Goal: Task Accomplishment & Management: Manage account settings

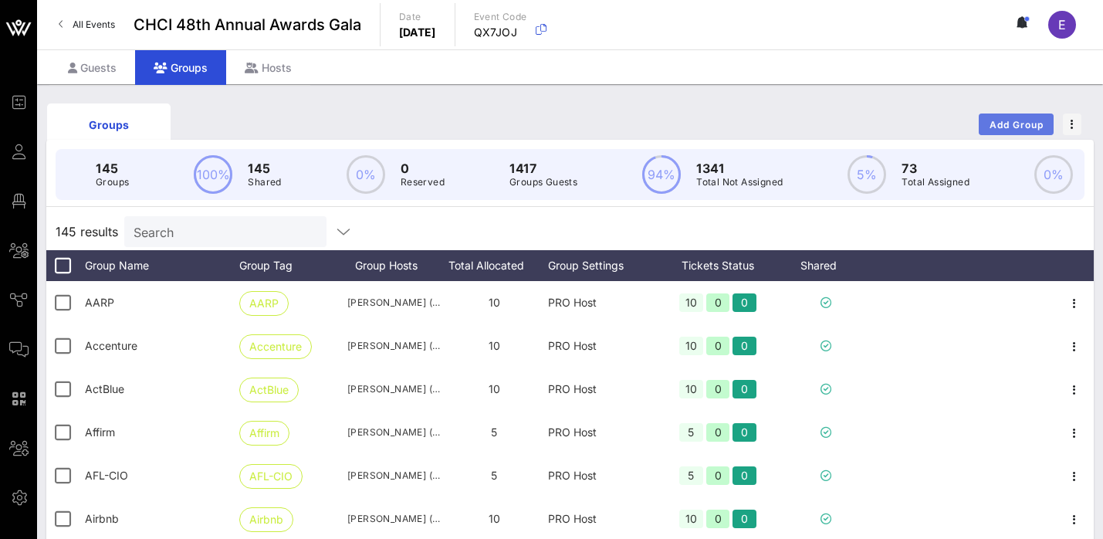
click at [1027, 131] on button "Add Group" at bounding box center [1016, 125] width 75 height 22
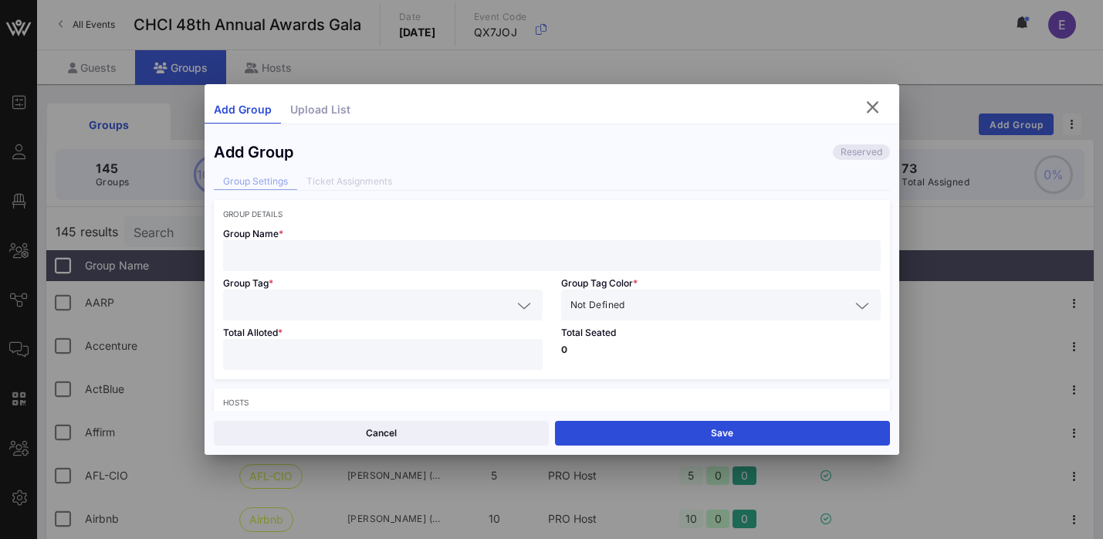
click at [574, 267] on div at bounding box center [551, 255] width 639 height 31
paste input "Albertsons"
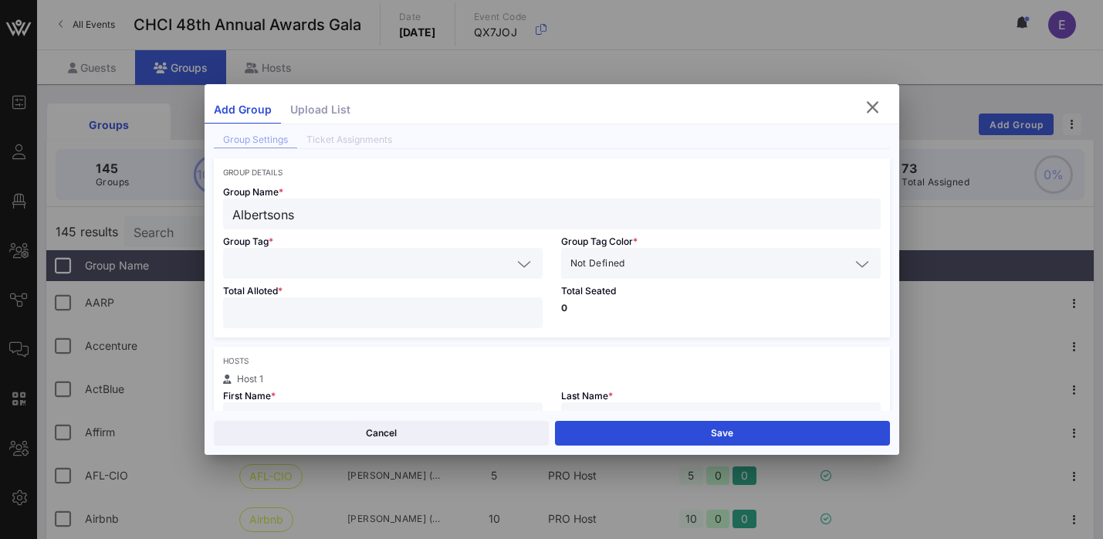
type input "Albertsons"
click at [372, 265] on input "text" at bounding box center [372, 263] width 280 height 20
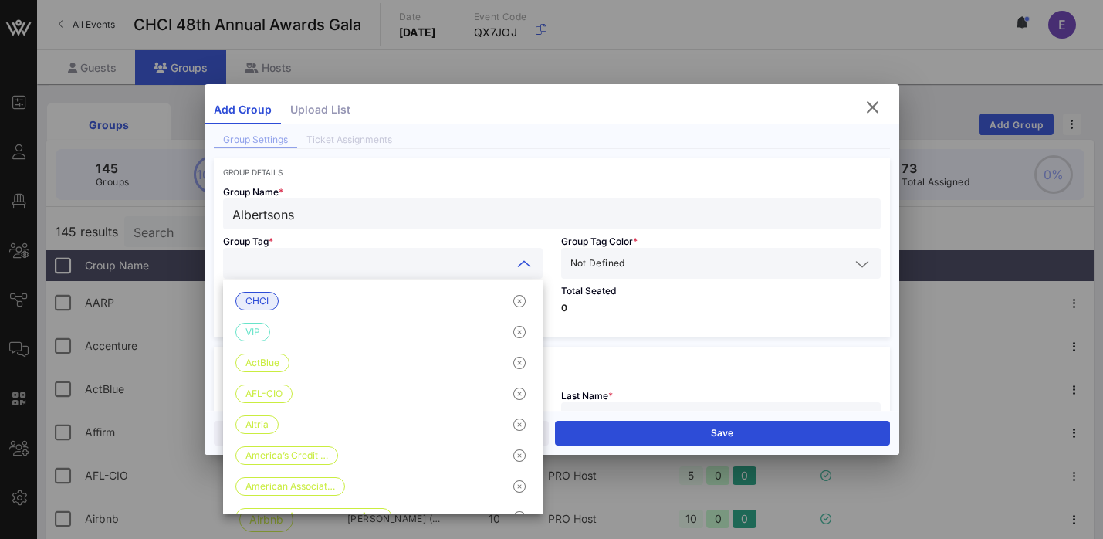
paste input "Albertsons"
type input "Albertsons"
click at [656, 266] on input "text" at bounding box center [740, 263] width 222 height 20
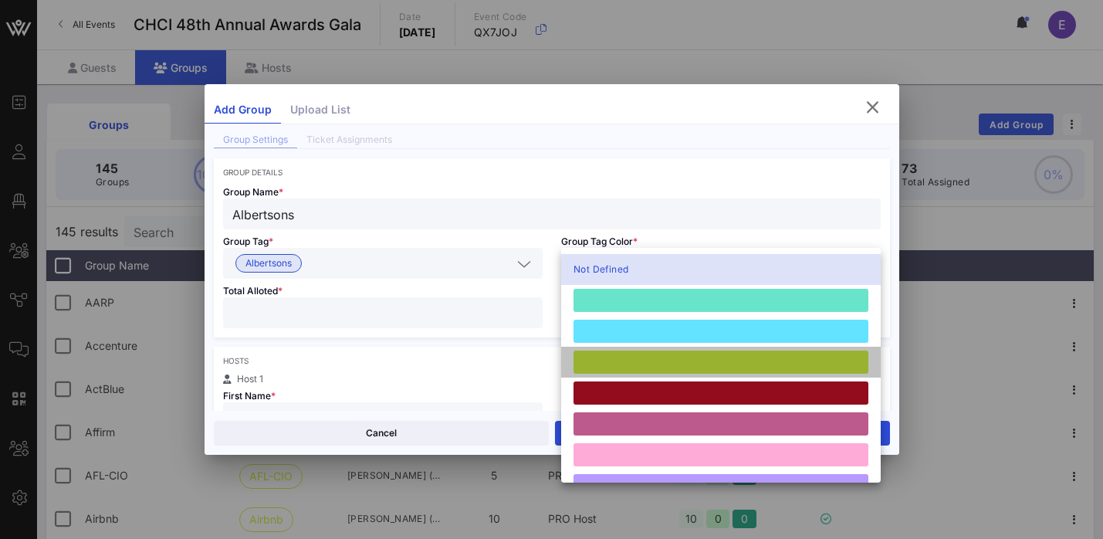
click at [629, 370] on div at bounding box center [721, 362] width 295 height 23
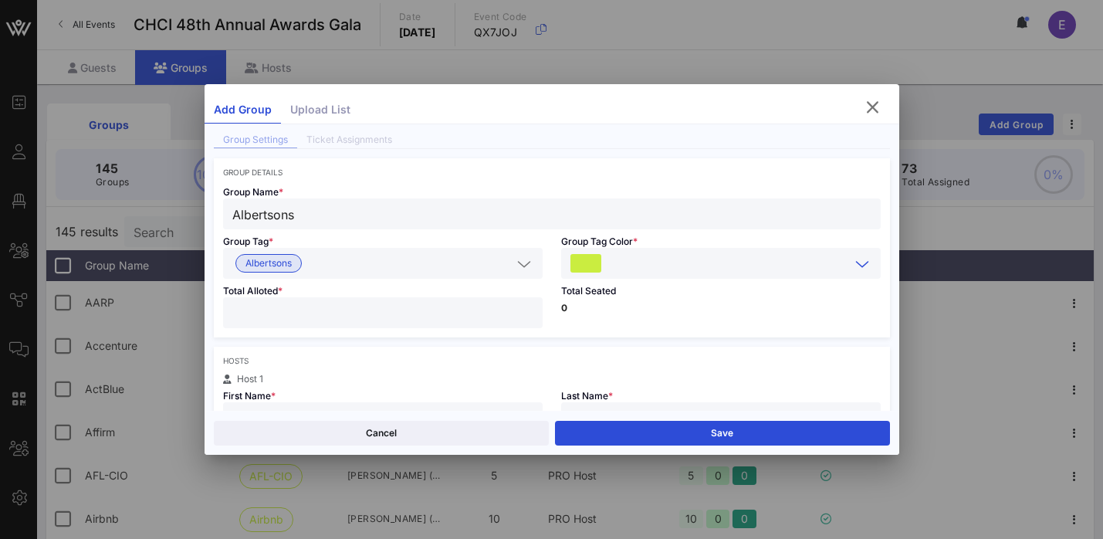
click at [379, 311] on input "number" at bounding box center [382, 313] width 301 height 20
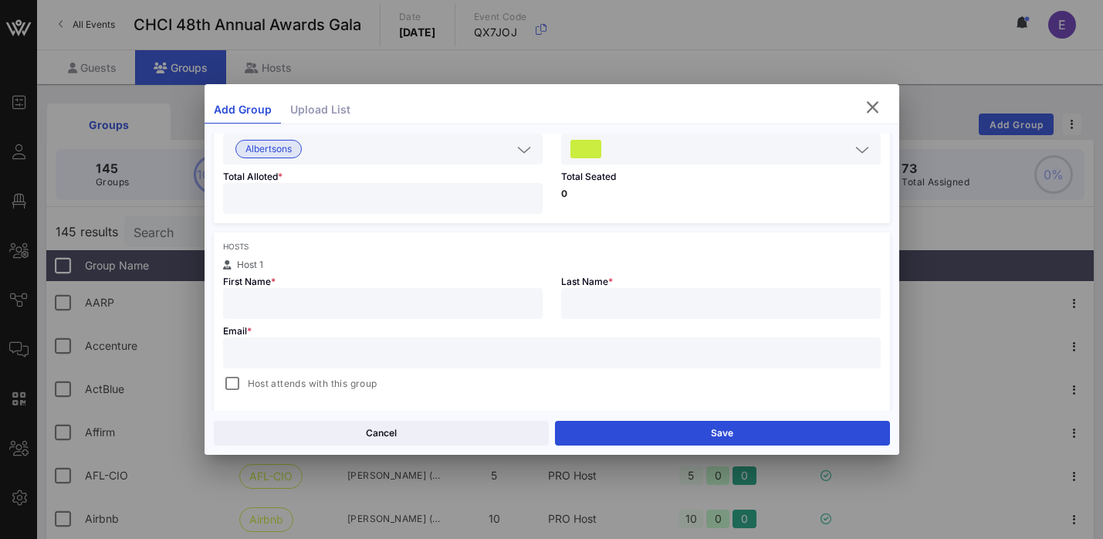
scroll to position [158, 0]
type input "**"
click at [335, 310] on input "text" at bounding box center [382, 302] width 301 height 20
paste input "[PERSON_NAME]"
click at [285, 303] on input "[PERSON_NAME]" at bounding box center [382, 302] width 301 height 20
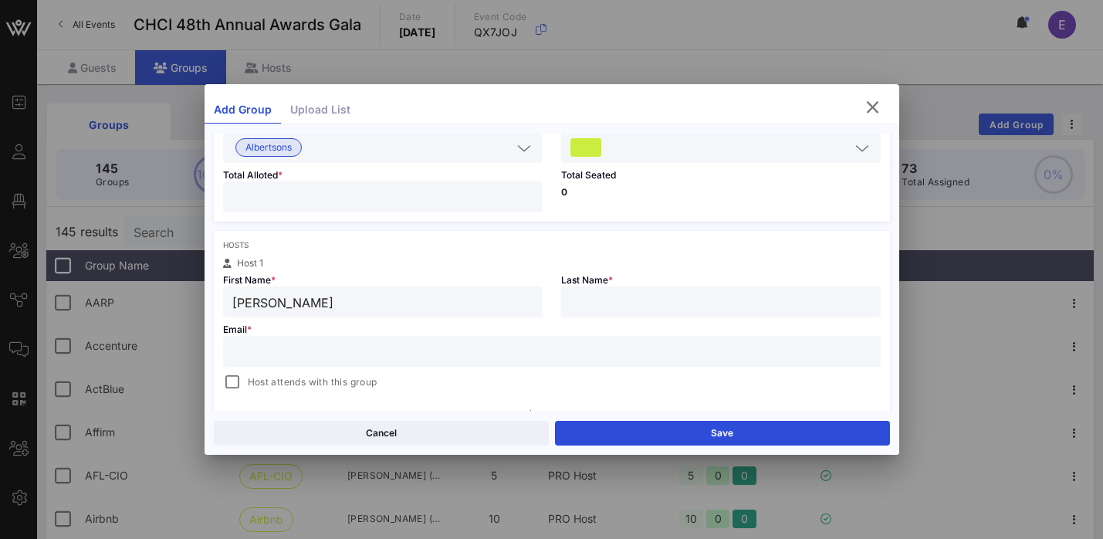
click at [285, 303] on input "[PERSON_NAME]" at bounding box center [382, 302] width 301 height 20
type input "Candy"
paste input "[PERSON_NAME]"
type input "[PERSON_NAME]"
click at [307, 351] on input "text" at bounding box center [551, 351] width 639 height 20
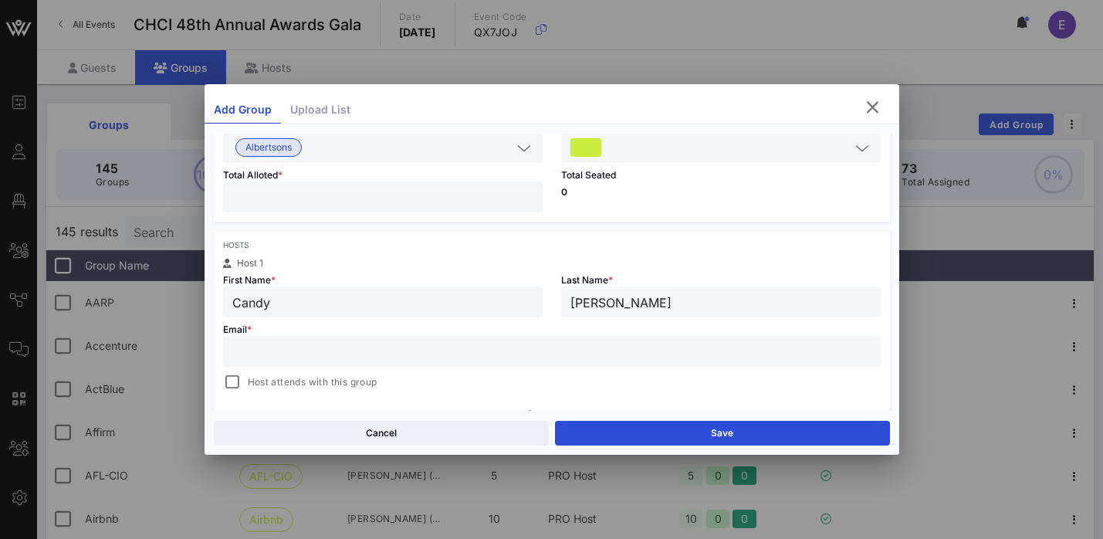
paste input "[EMAIL_ADDRESS][PERSON_NAME][DOMAIN_NAME]"
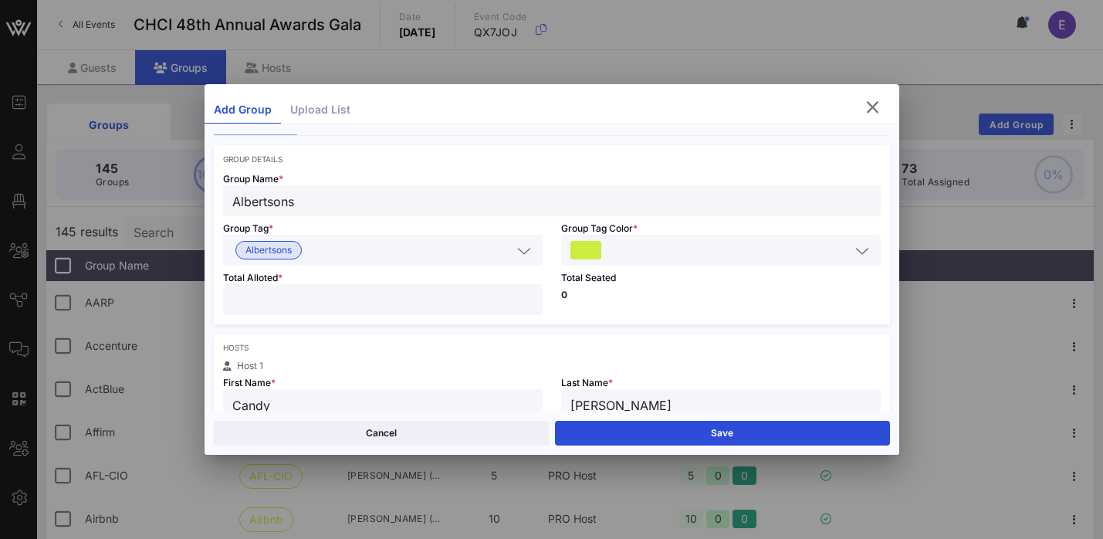
scroll to position [25, 0]
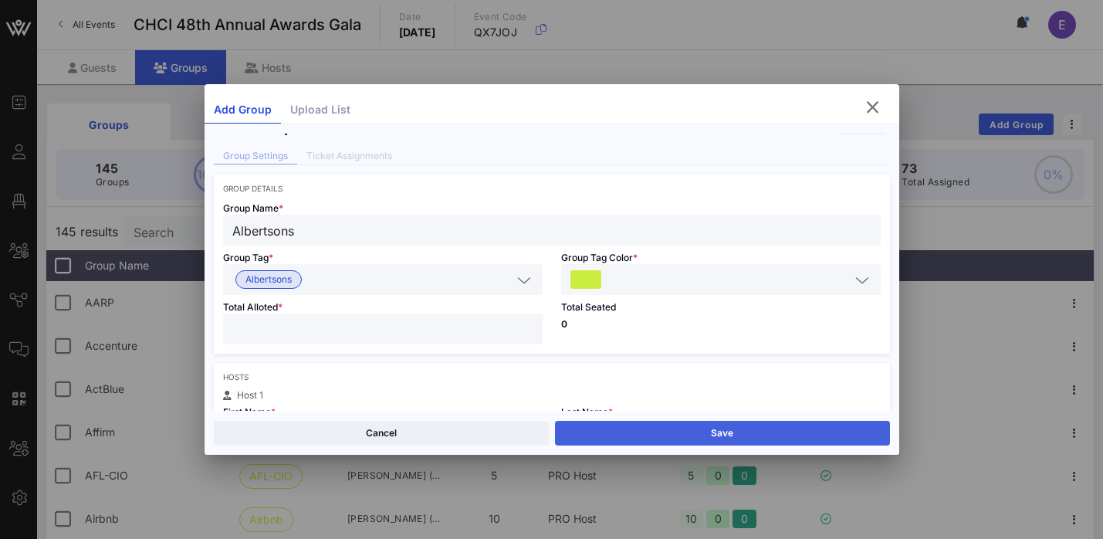
click at [678, 424] on button "Save" at bounding box center [722, 433] width 335 height 25
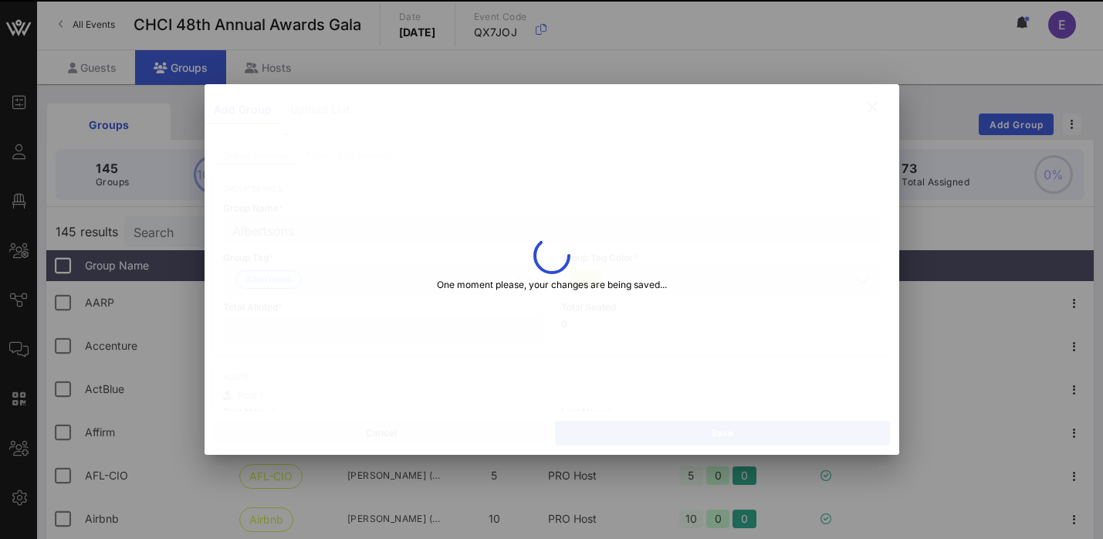
type input "[EMAIL_ADDRESS][PERSON_NAME][DOMAIN_NAME]"
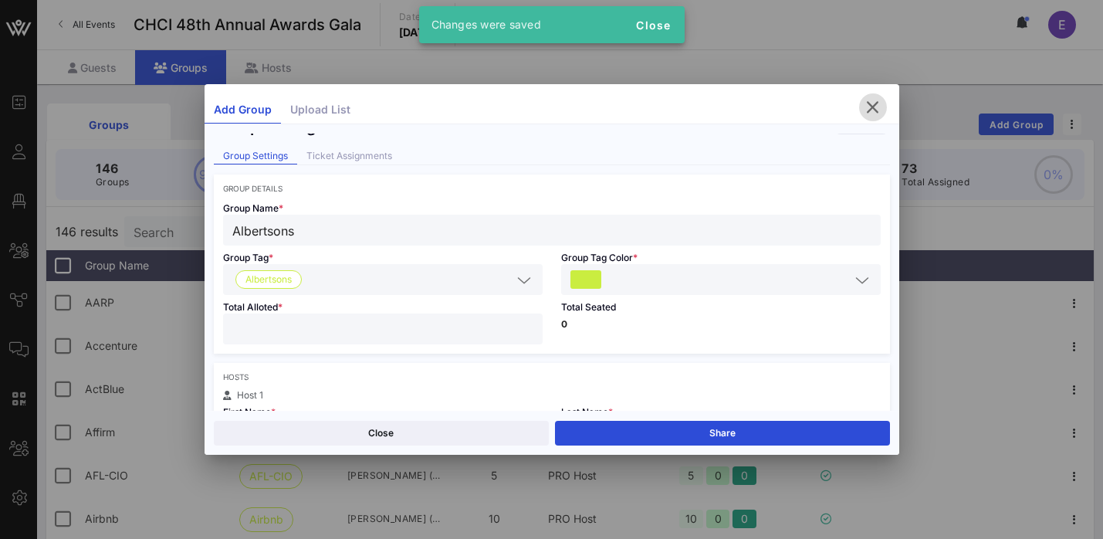
click at [875, 107] on icon "button" at bounding box center [873, 107] width 19 height 19
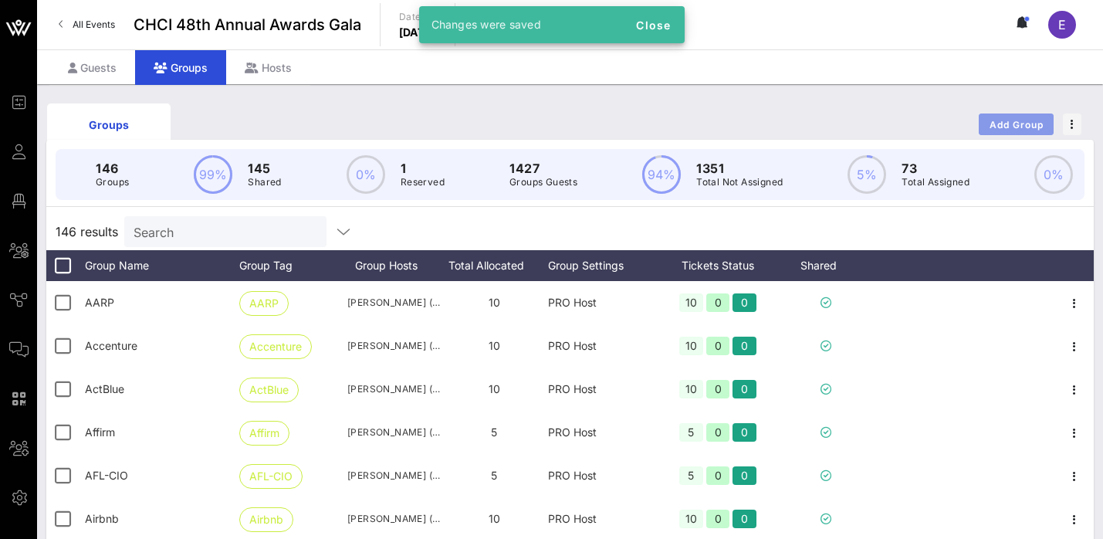
click at [988, 131] on button "Add Group" at bounding box center [1016, 125] width 75 height 22
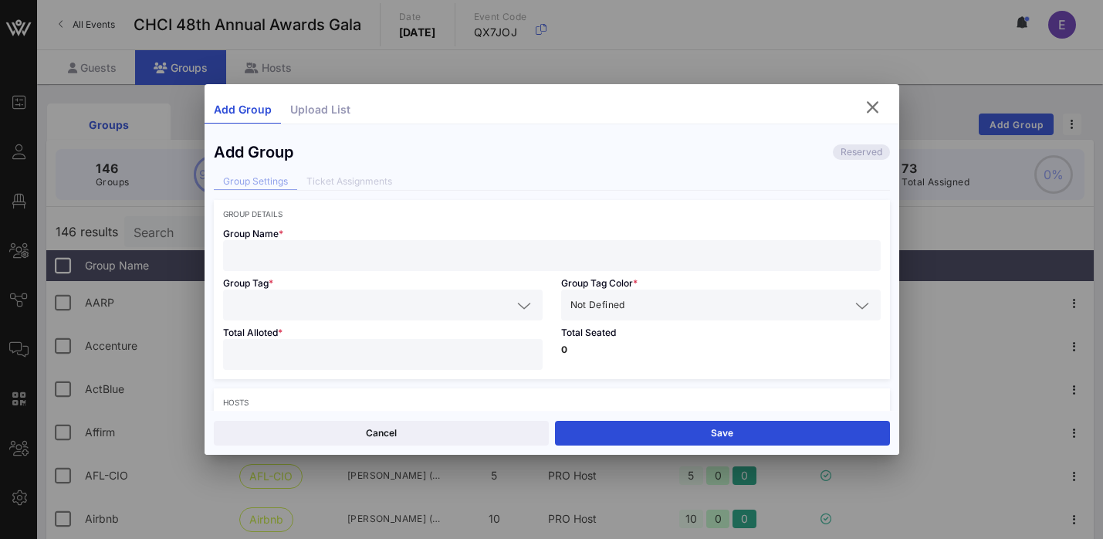
click at [394, 252] on input "text" at bounding box center [551, 256] width 639 height 20
paste input "[PERSON_NAME] [PERSON_NAME]"
type input "[PERSON_NAME] [PERSON_NAME]"
click at [364, 305] on input "text" at bounding box center [372, 305] width 280 height 20
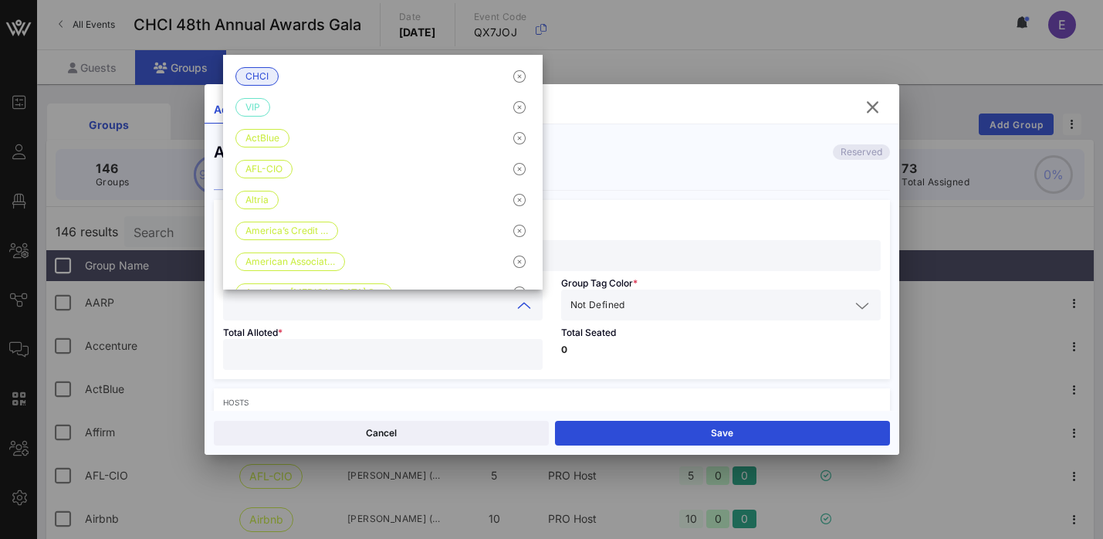
paste input "[PERSON_NAME] [PERSON_NAME]"
type input "[PERSON_NAME] [PERSON_NAME]"
click at [676, 300] on input "text" at bounding box center [740, 305] width 222 height 20
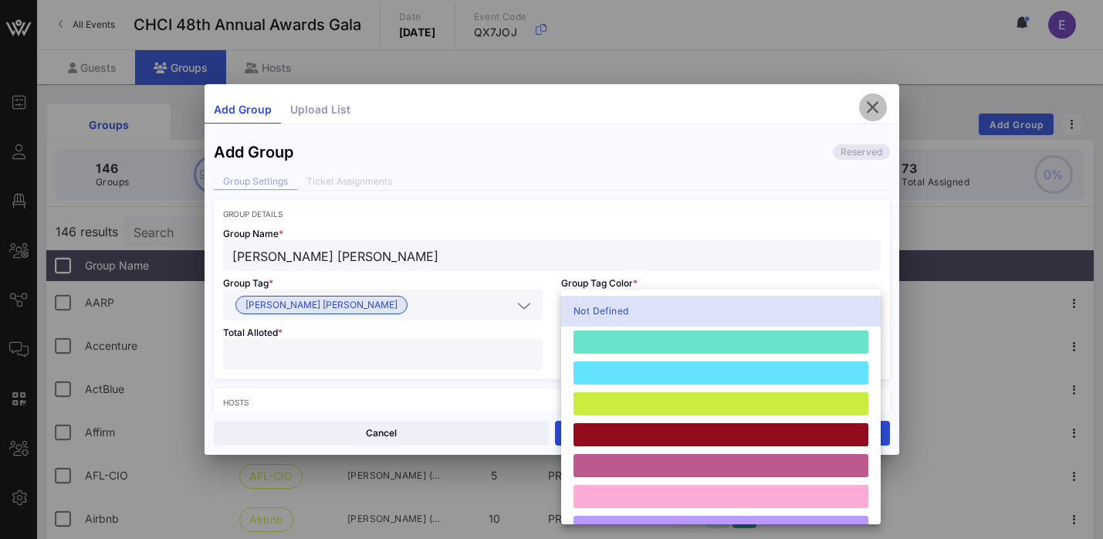
click at [873, 110] on icon "button" at bounding box center [873, 107] width 19 height 19
